Goal: Navigation & Orientation: Find specific page/section

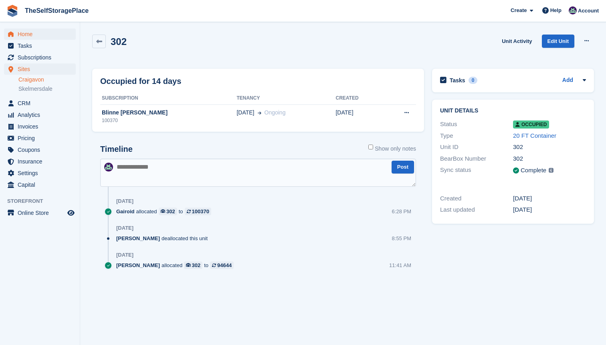
click at [27, 36] on span "Home" at bounding box center [42, 33] width 48 height 11
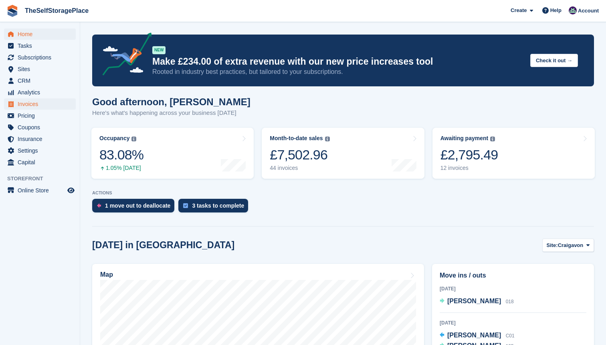
click at [32, 101] on span "Invoices" at bounding box center [42, 103] width 48 height 11
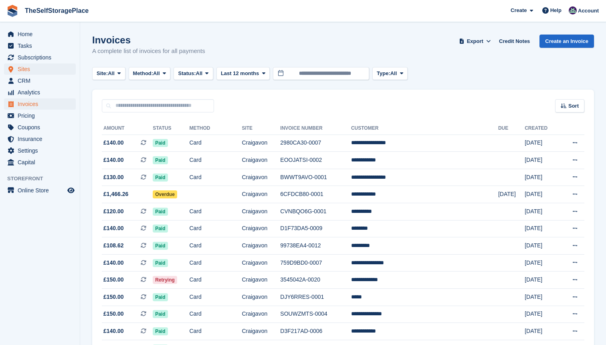
click at [37, 72] on span "Sites" at bounding box center [42, 68] width 48 height 11
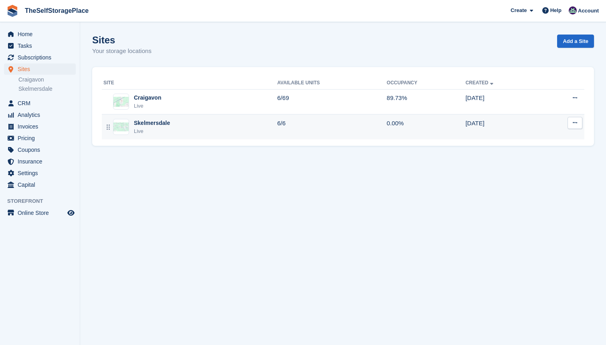
click at [189, 126] on div "Skelmersdale Live" at bounding box center [190, 127] width 174 height 16
